Goal: Information Seeking & Learning: Check status

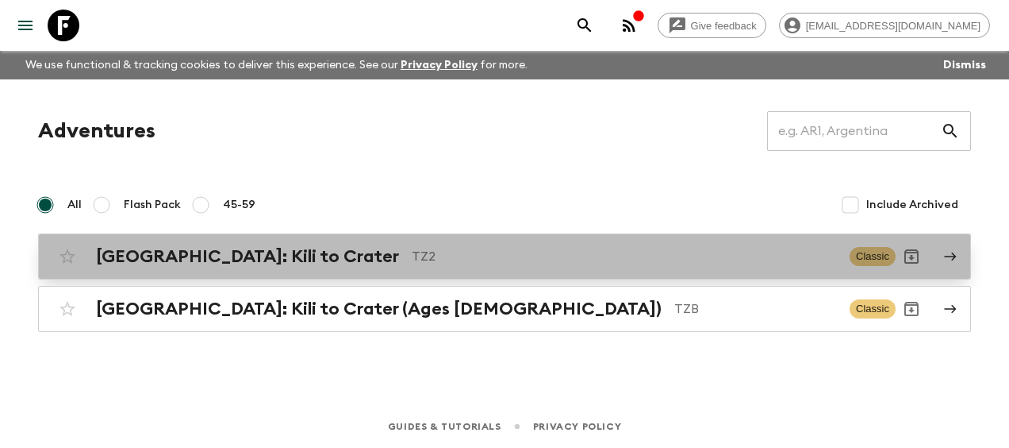
click at [206, 248] on h2 "[GEOGRAPHIC_DATA]: Kili to Crater" at bounding box center [247, 256] width 303 height 21
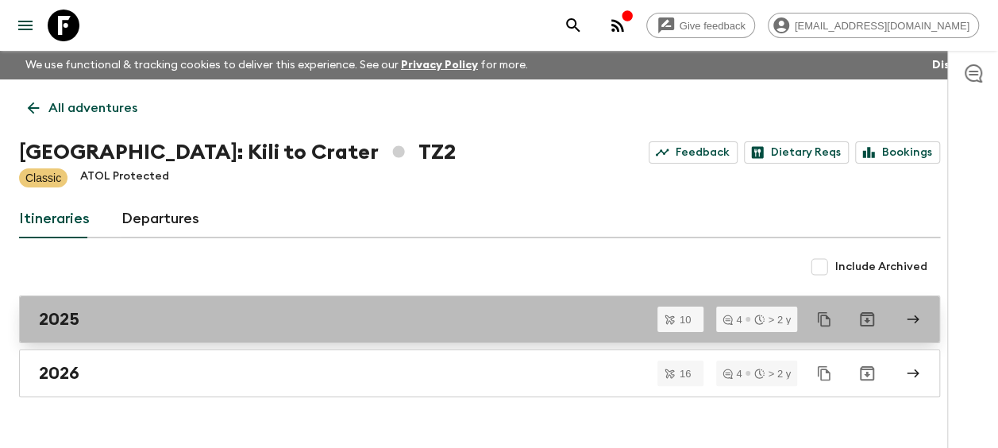
click at [119, 312] on div "2025" at bounding box center [464, 319] width 851 height 21
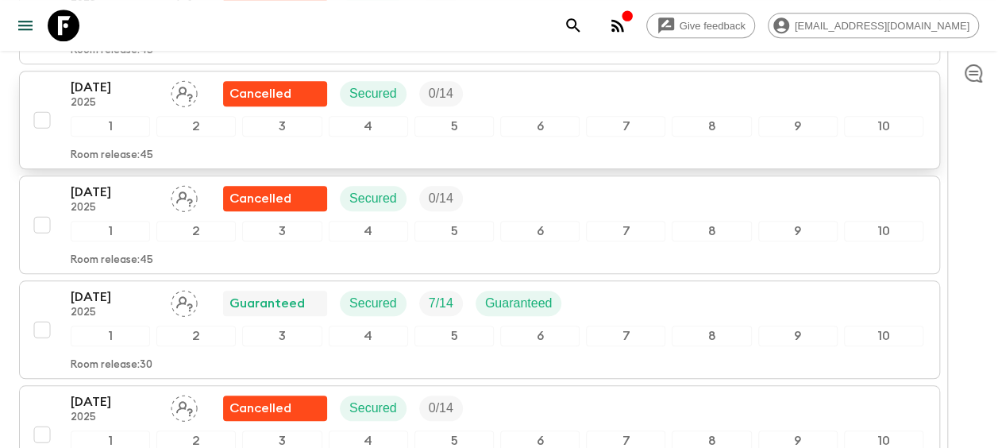
scroll to position [635, 0]
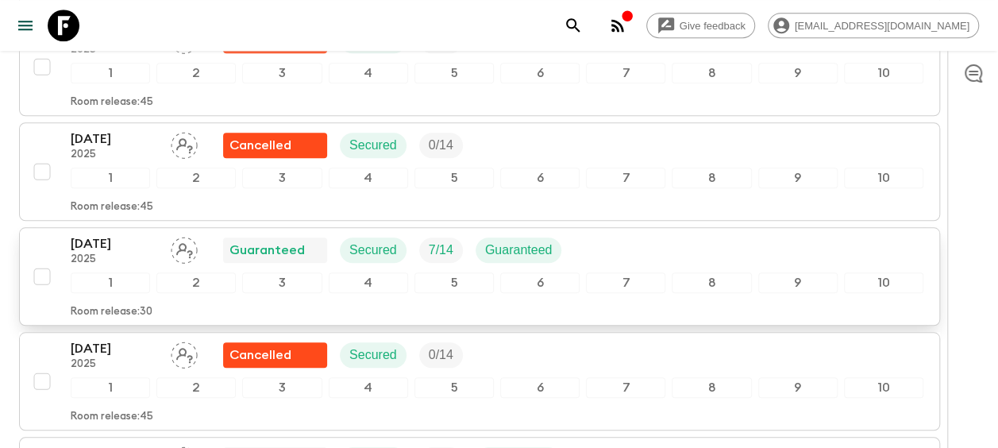
click at [117, 234] on p "25 Oct 2025" at bounding box center [114, 243] width 87 height 19
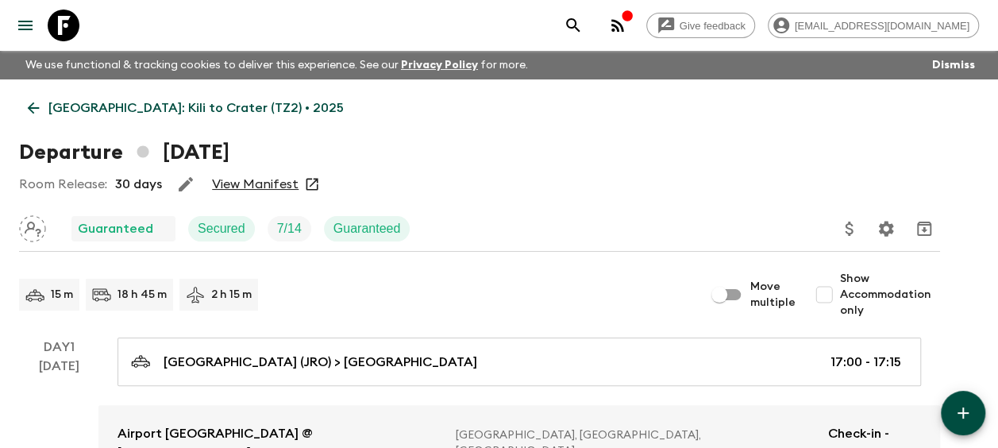
click at [256, 180] on link "View Manifest" at bounding box center [255, 184] width 87 height 16
click at [32, 111] on icon at bounding box center [34, 108] width 12 height 12
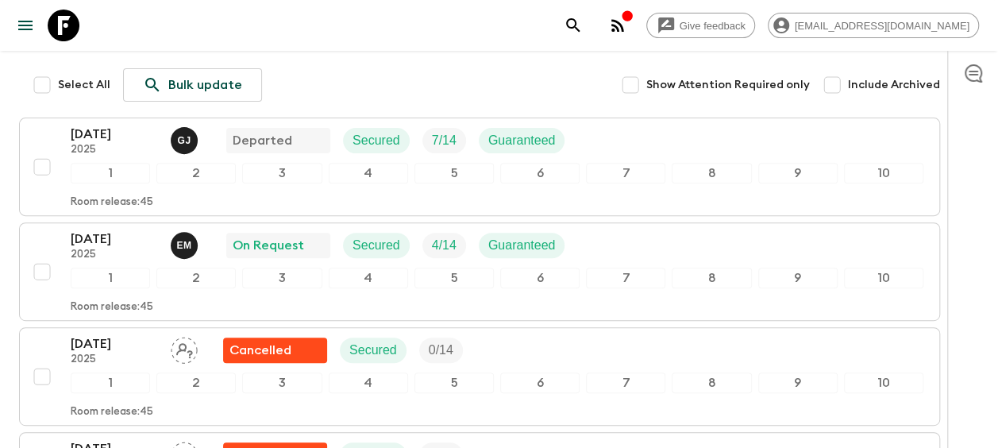
scroll to position [238, 0]
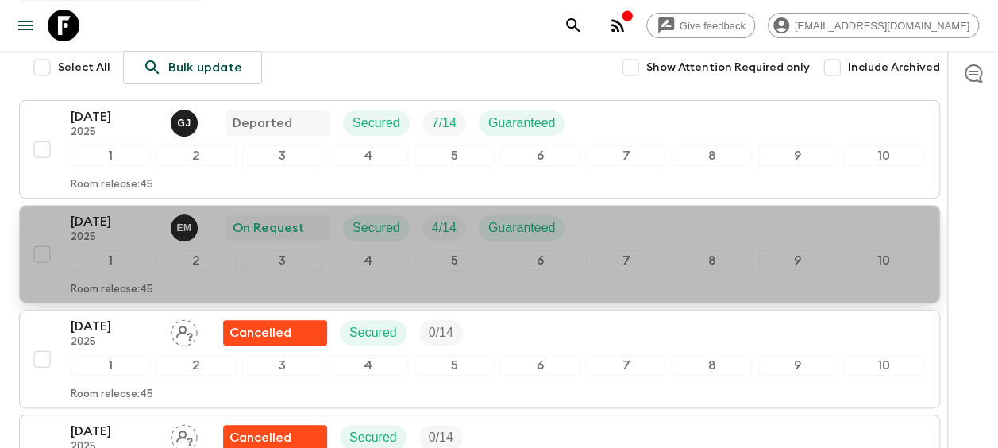
click at [100, 226] on p "20 Sep 2025" at bounding box center [114, 221] width 87 height 19
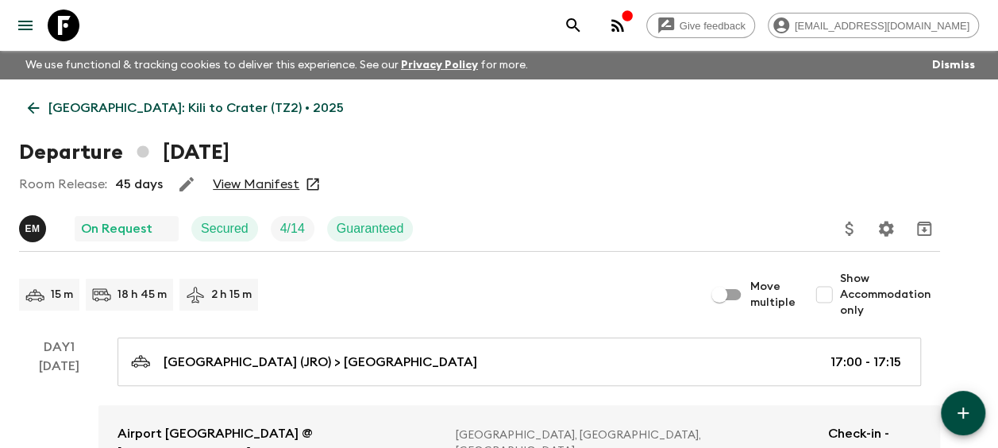
click at [275, 179] on link "View Manifest" at bounding box center [256, 184] width 87 height 16
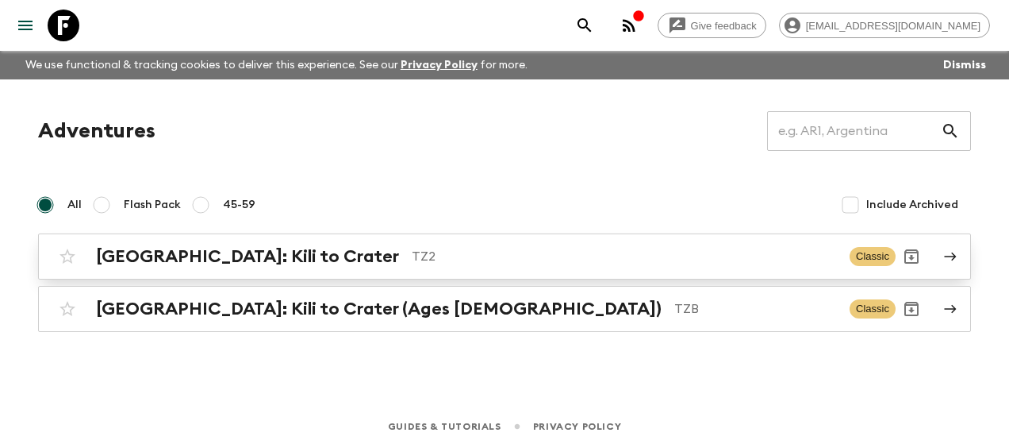
click at [178, 243] on div "[GEOGRAPHIC_DATA]: Kili to Crater TZ2 Classic" at bounding box center [474, 256] width 844 height 32
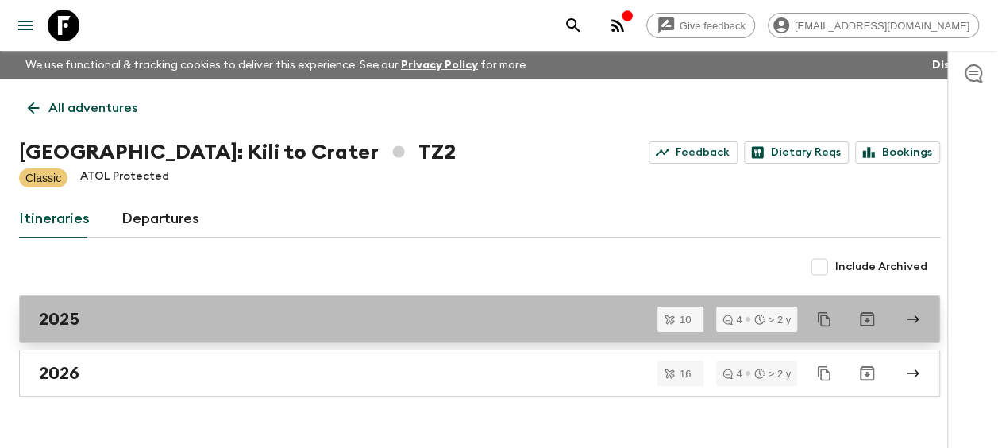
click at [59, 322] on h2 "2025" at bounding box center [59, 319] width 40 height 21
